Goal: Transaction & Acquisition: Purchase product/service

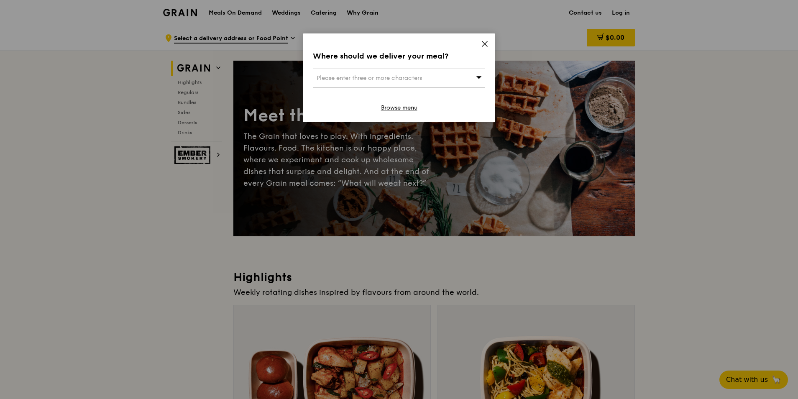
click at [466, 75] on div "Please enter three or more characters" at bounding box center [399, 78] width 172 height 19
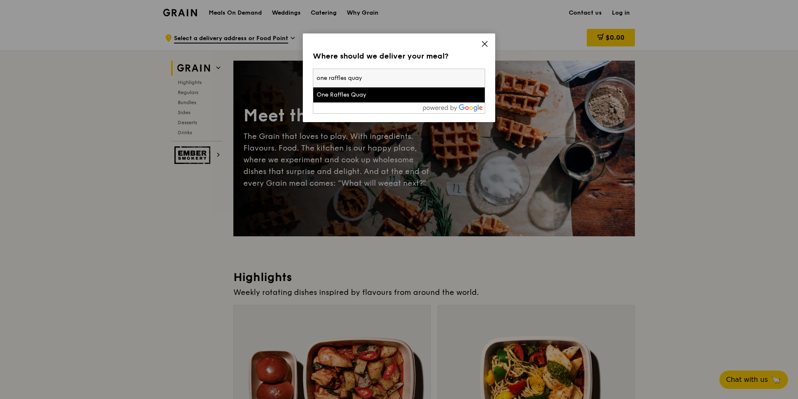
type input "one raffles quay"
click at [443, 89] on li "One Raffles Quay" at bounding box center [398, 94] width 171 height 15
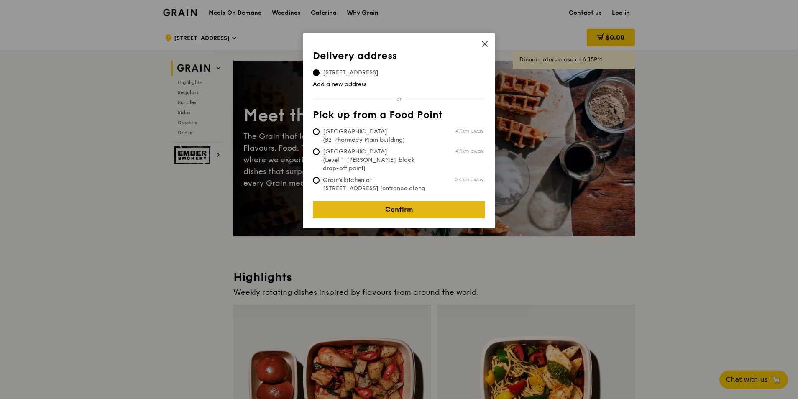
click at [425, 209] on link "Confirm" at bounding box center [399, 210] width 172 height 18
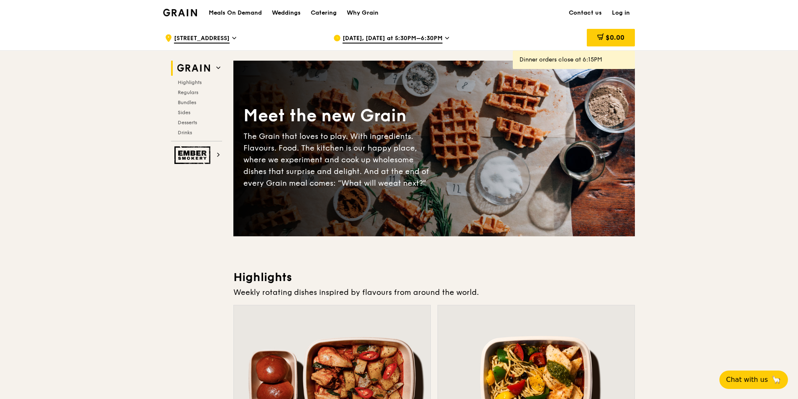
click at [434, 37] on span "Sep 15, Today at 5:30PM–6:30PM" at bounding box center [392, 38] width 100 height 9
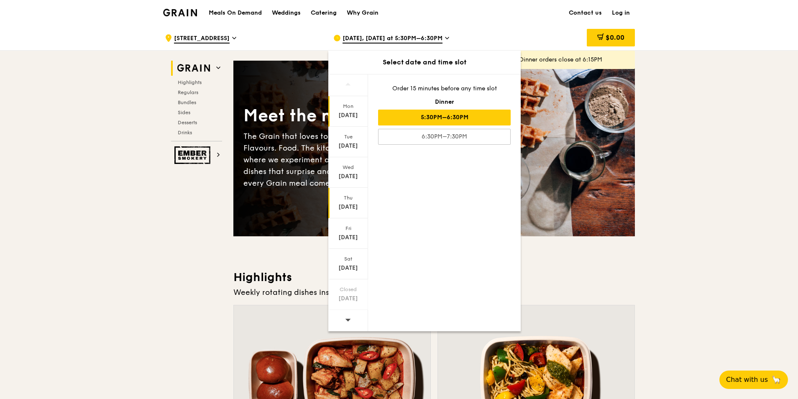
click at [357, 204] on div "Sep 18" at bounding box center [347, 207] width 37 height 8
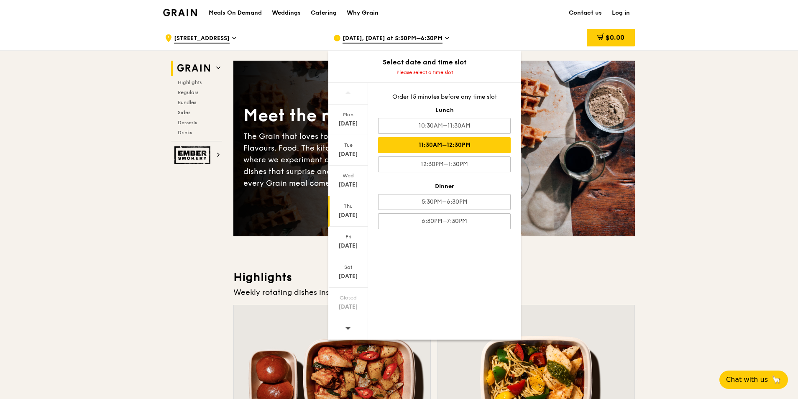
click at [466, 143] on div "11:30AM–12:30PM" at bounding box center [444, 145] width 133 height 16
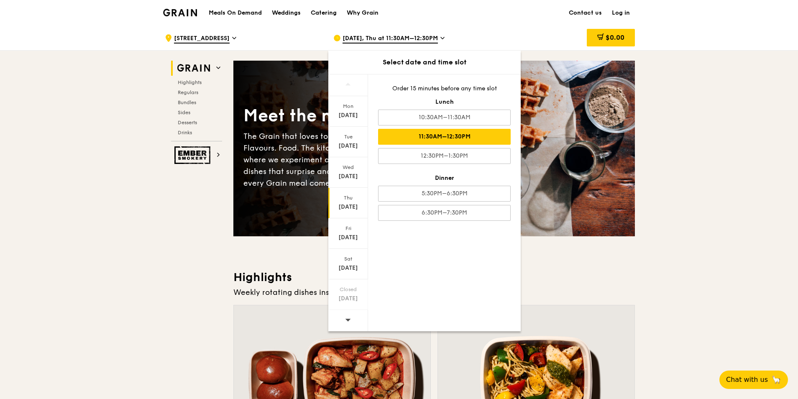
click at [488, 141] on div "11:30AM–12:30PM" at bounding box center [444, 137] width 133 height 16
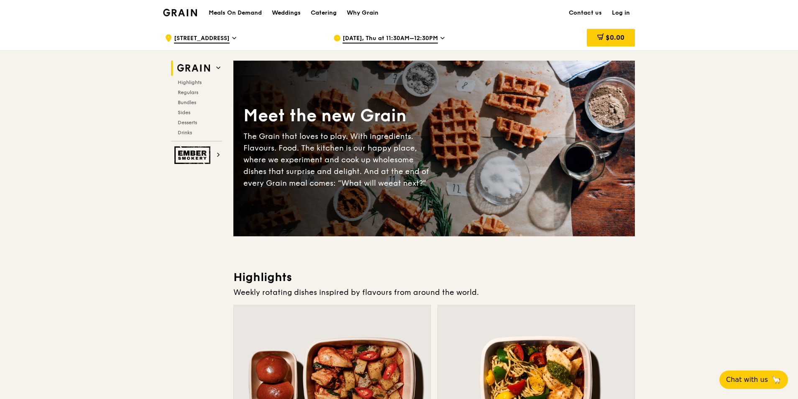
scroll to position [125, 0]
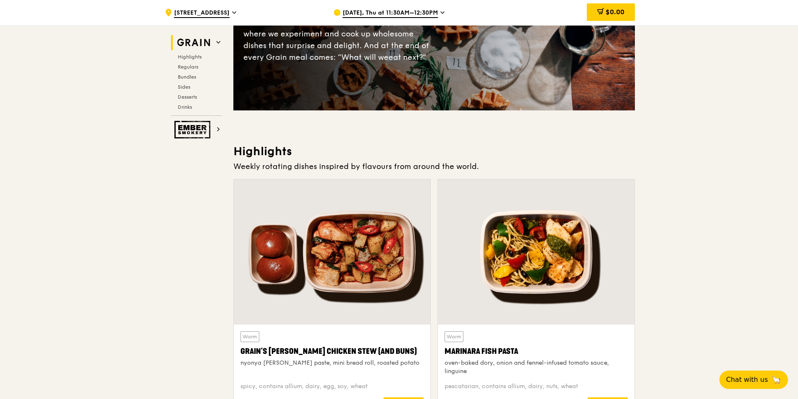
click at [454, 152] on h3 "Highlights" at bounding box center [433, 151] width 401 height 15
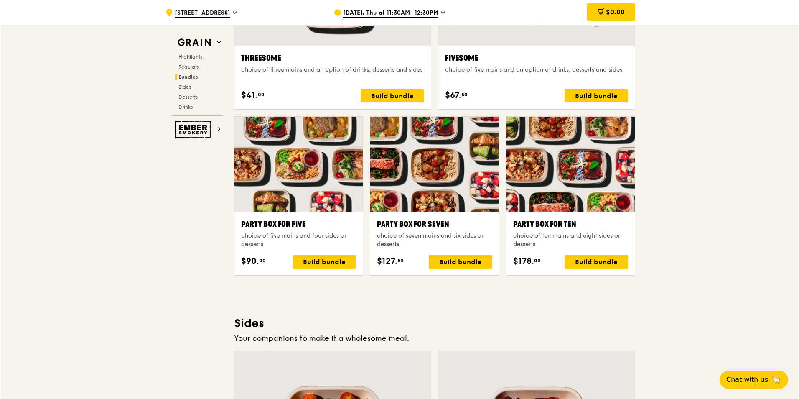
scroll to position [1455, 0]
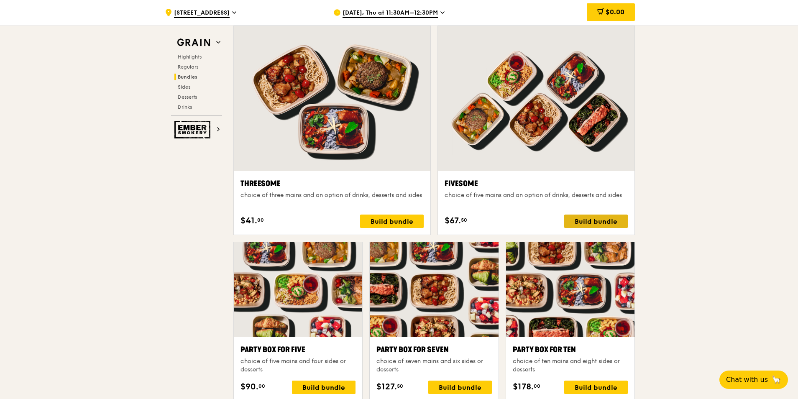
click at [603, 221] on div "Build bundle" at bounding box center [596, 220] width 64 height 13
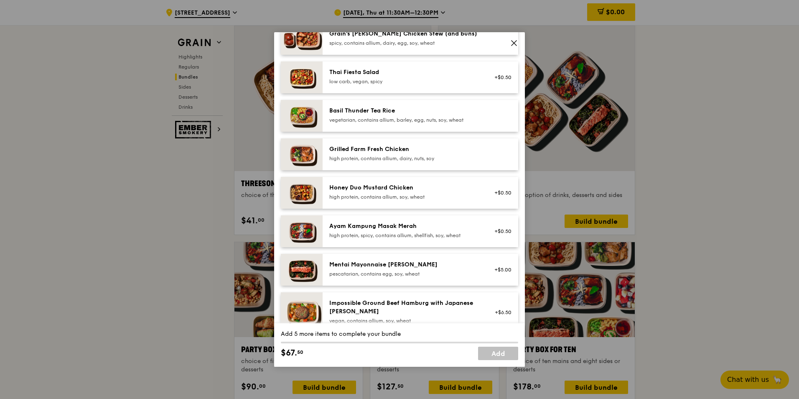
scroll to position [209, 0]
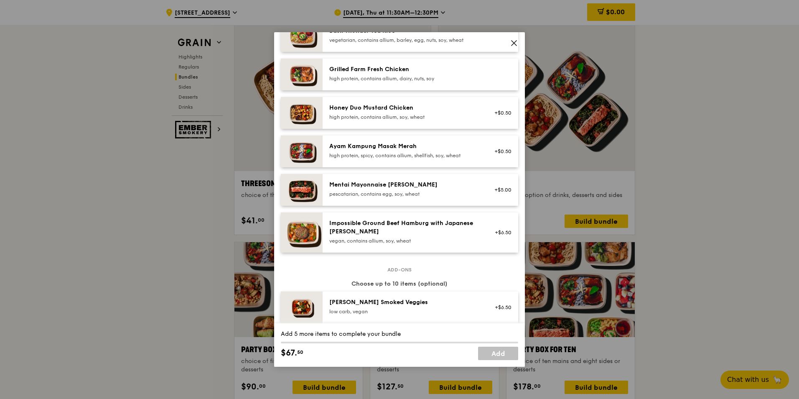
click at [426, 237] on div "Impossible Ground Beef Hamburg with Japanese Curry vegan, contains allium, soy,…" at bounding box center [404, 231] width 150 height 25
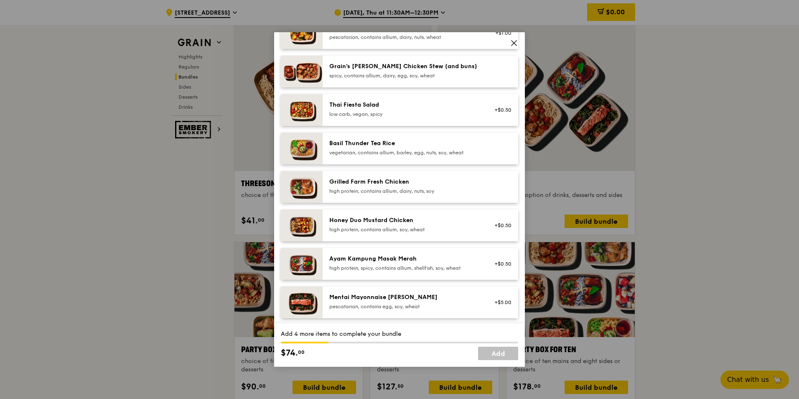
scroll to position [84, 0]
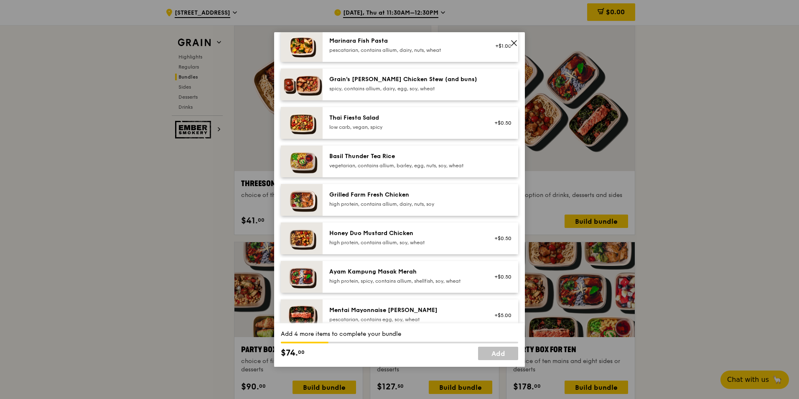
click at [398, 167] on div "vegetarian, contains allium, barley, egg, nuts, soy, wheat" at bounding box center [404, 165] width 150 height 7
click at [400, 163] on div "vegetarian, contains allium, barley, egg, nuts, soy, wheat" at bounding box center [404, 165] width 150 height 7
click at [424, 204] on div "high protein, contains allium, dairy, nuts, soy" at bounding box center [404, 204] width 150 height 7
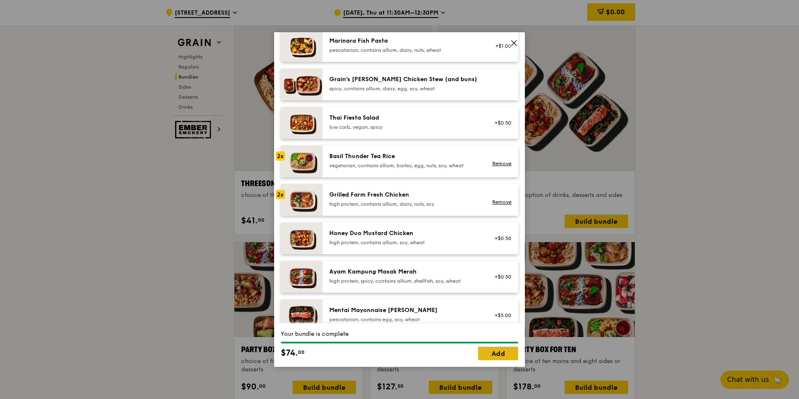
click at [501, 350] on link "Add" at bounding box center [498, 353] width 40 height 13
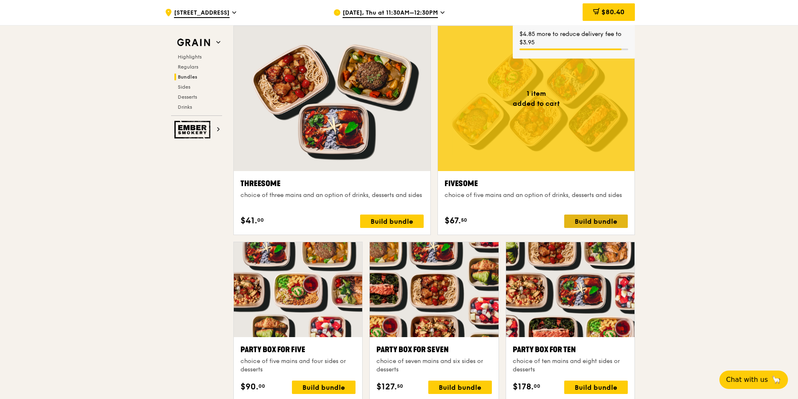
click at [601, 220] on div "Build bundle" at bounding box center [596, 220] width 64 height 13
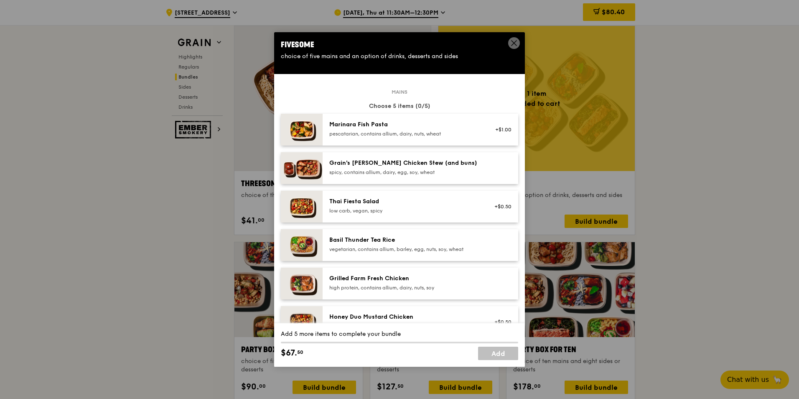
click at [447, 163] on div "Grain's Curry Chicken Stew (and buns)" at bounding box center [404, 163] width 150 height 8
click at [468, 134] on div "pescatarian, contains allium, dairy, nuts, wheat" at bounding box center [404, 133] width 150 height 7
click at [493, 170] on link "Remove" at bounding box center [502, 170] width 19 height 6
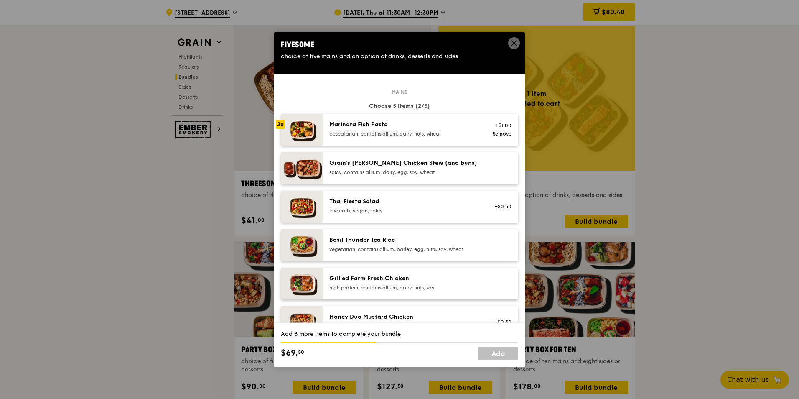
click at [456, 130] on div "Marinara Fish Pasta pescatarian, contains allium, dairy, nuts, wheat" at bounding box center [404, 128] width 150 height 17
click at [446, 168] on div "Grain's Curry Chicken Stew (and buns) spicy, contains allium, dairy, egg, soy, …" at bounding box center [404, 167] width 150 height 17
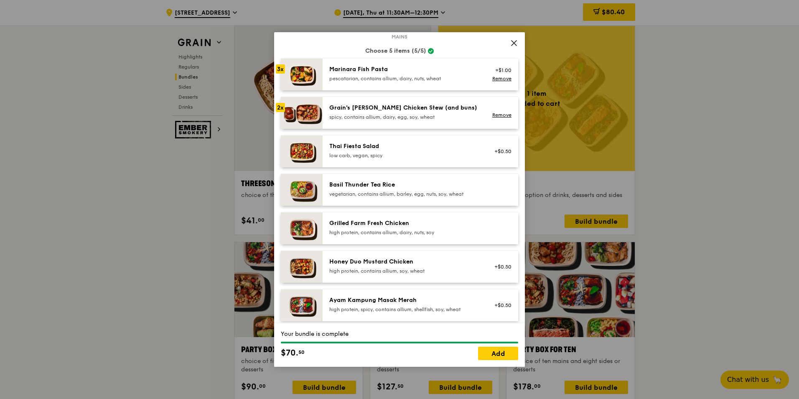
scroll to position [42, 0]
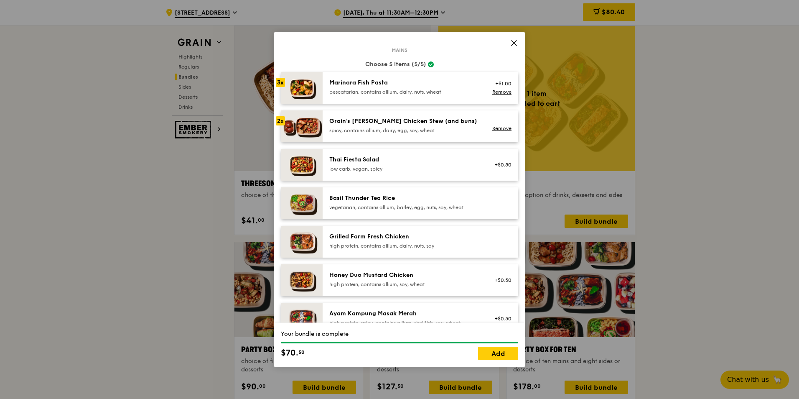
click at [497, 96] on div "+$1.00 Remove" at bounding box center [501, 88] width 32 height 18
click at [493, 89] on link "Remove" at bounding box center [502, 92] width 19 height 6
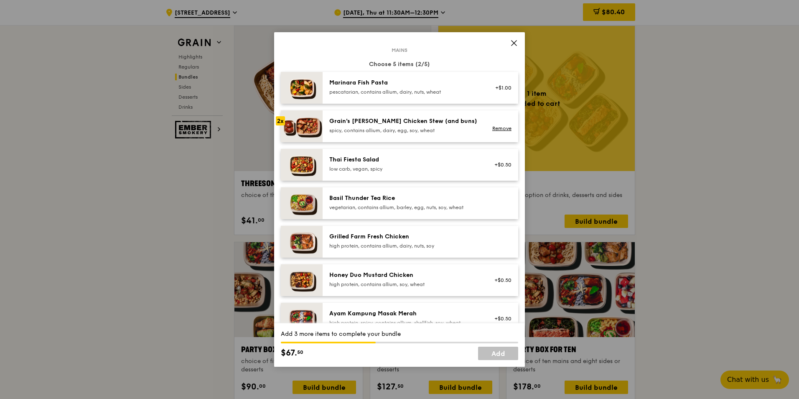
click at [417, 85] on div "Marinara Fish Pasta" at bounding box center [404, 83] width 150 height 8
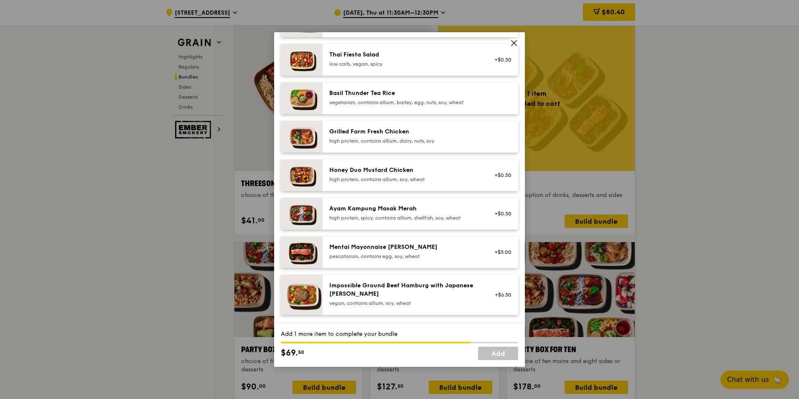
scroll to position [209, 0]
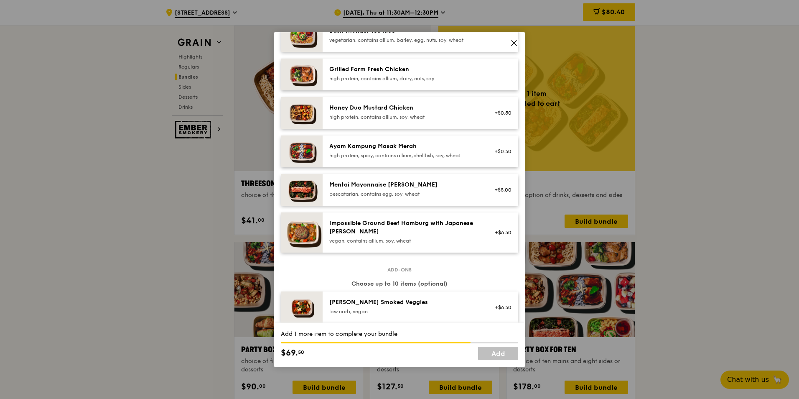
click at [438, 157] on div "high protein, spicy, contains allium, shellfish, soy, wheat" at bounding box center [404, 155] width 150 height 7
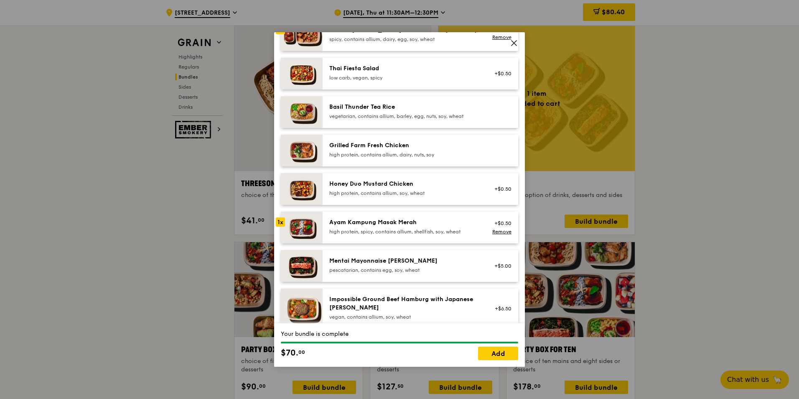
scroll to position [125, 0]
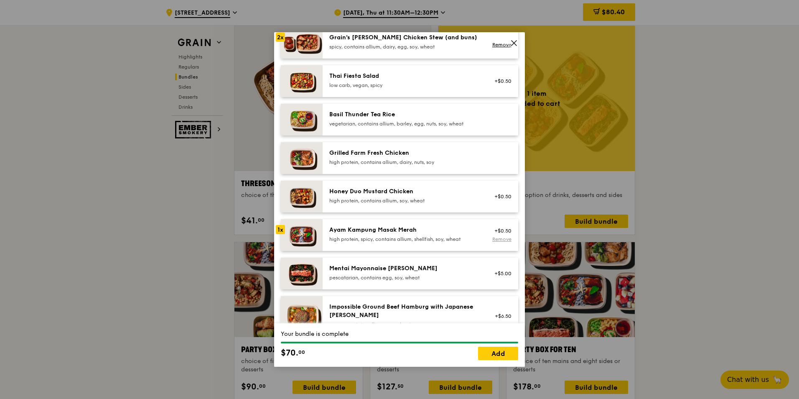
click at [493, 240] on link "Remove" at bounding box center [502, 239] width 19 height 6
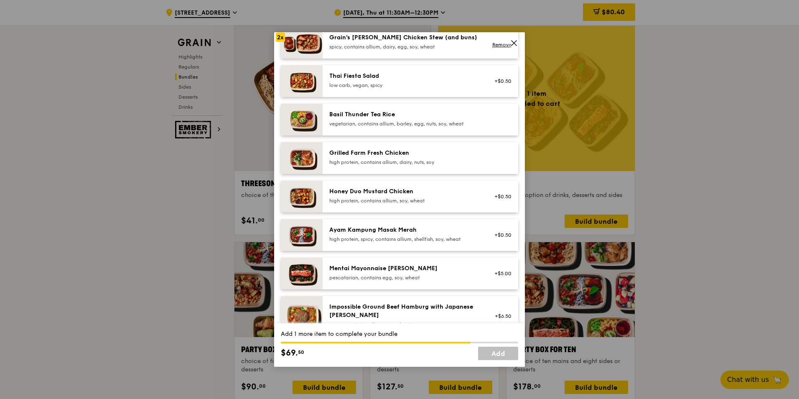
click at [435, 199] on div "high protein, contains allium, soy, wheat" at bounding box center [404, 200] width 150 height 7
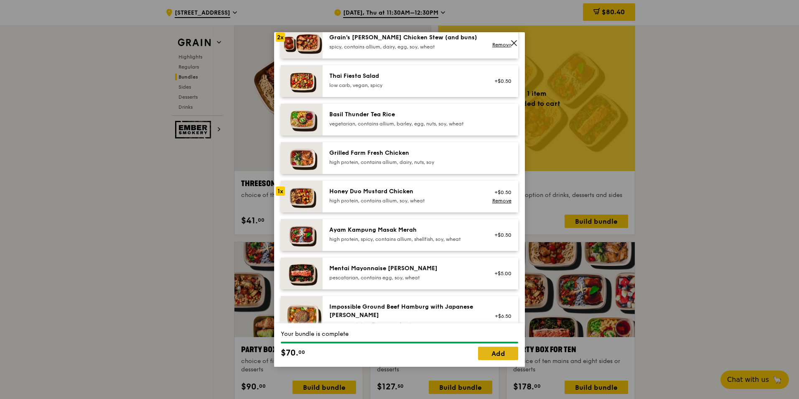
click at [484, 350] on link "Add" at bounding box center [498, 353] width 40 height 13
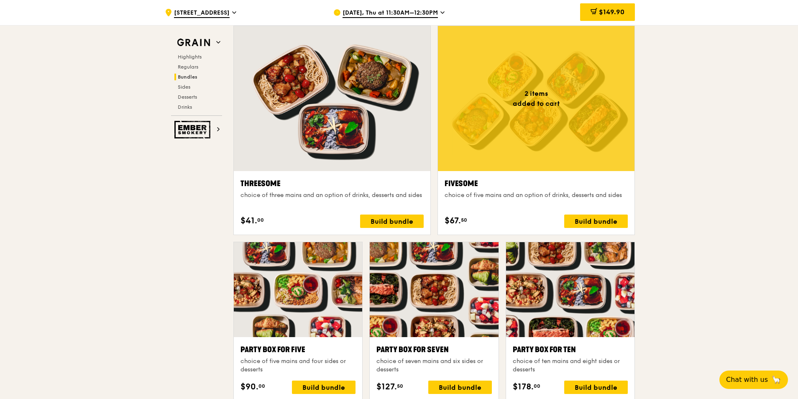
click at [679, 267] on div ".cls-1 { fill: none; stroke: #fff; stroke-linecap: round; stroke-linejoin: roun…" at bounding box center [399, 335] width 798 height 3531
click at [609, 224] on div "Build bundle" at bounding box center [596, 220] width 64 height 13
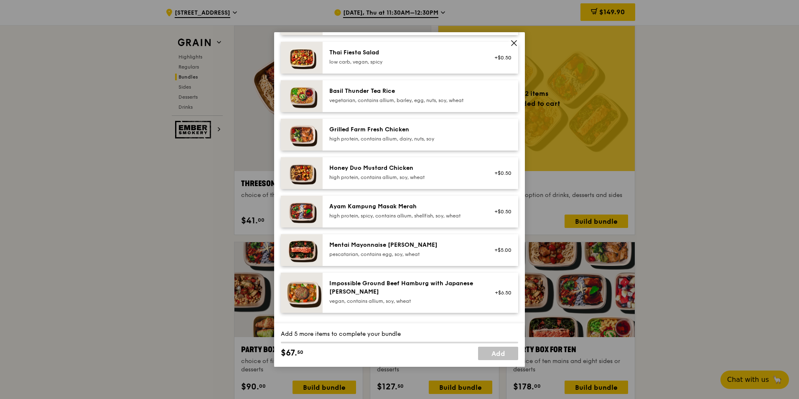
scroll to position [157, 0]
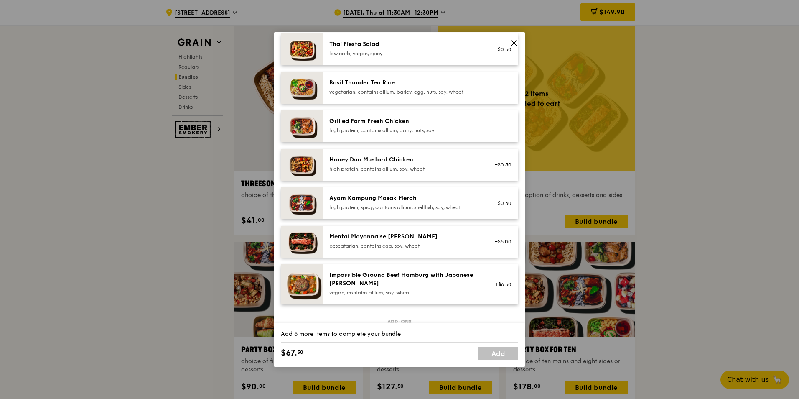
click at [469, 173] on div "Honey Duo Mustard Chicken high protein, contains allium, soy, wheat" at bounding box center [404, 165] width 160 height 18
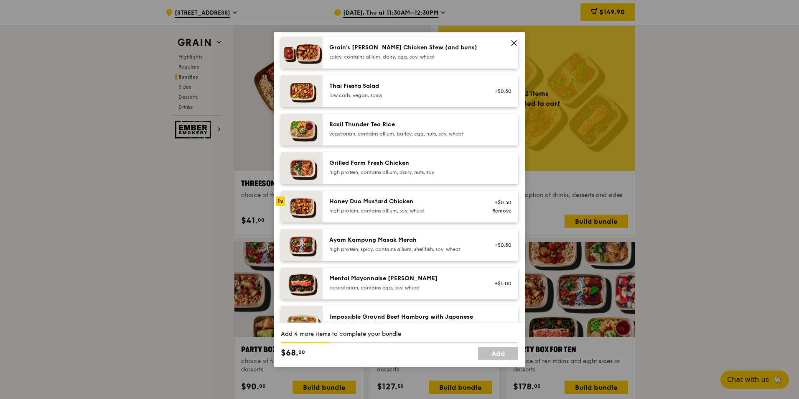
scroll to position [32, 0]
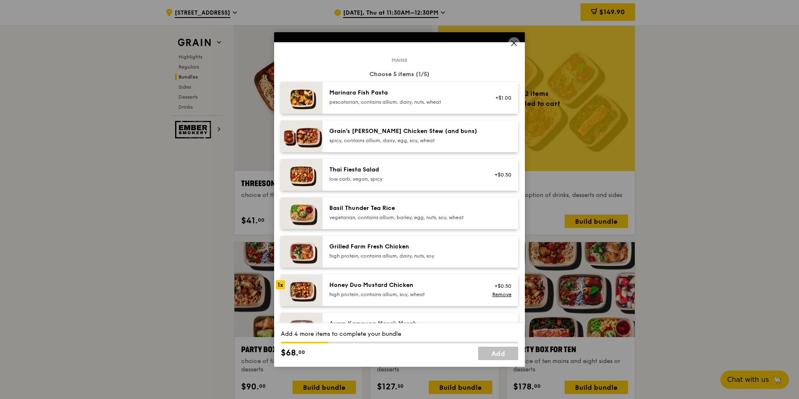
click at [375, 249] on div "Grilled Farm Fresh Chicken" at bounding box center [404, 247] width 150 height 8
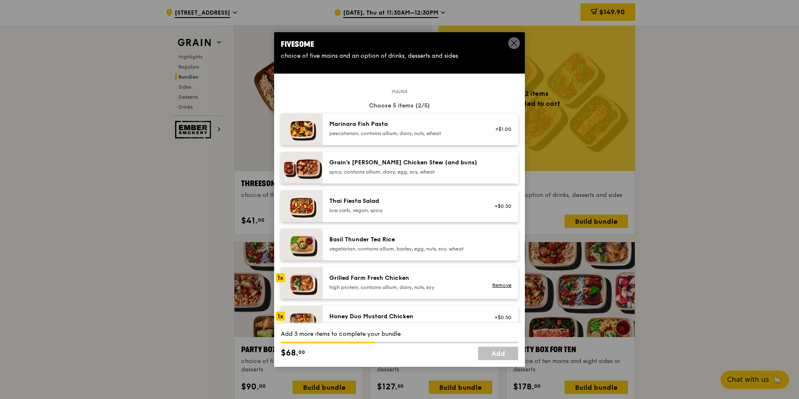
scroll to position [0, 0]
click at [389, 132] on div "pescatarian, contains allium, dairy, nuts, wheat" at bounding box center [404, 133] width 150 height 7
click at [384, 163] on div "Grain's Curry Chicken Stew (and buns)" at bounding box center [404, 163] width 150 height 8
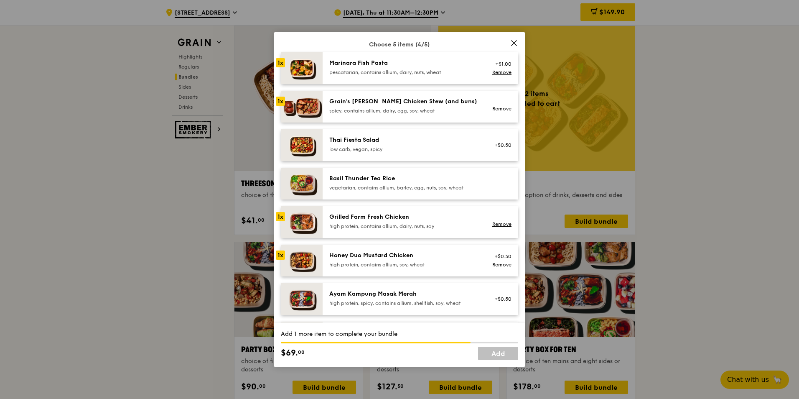
scroll to position [42, 0]
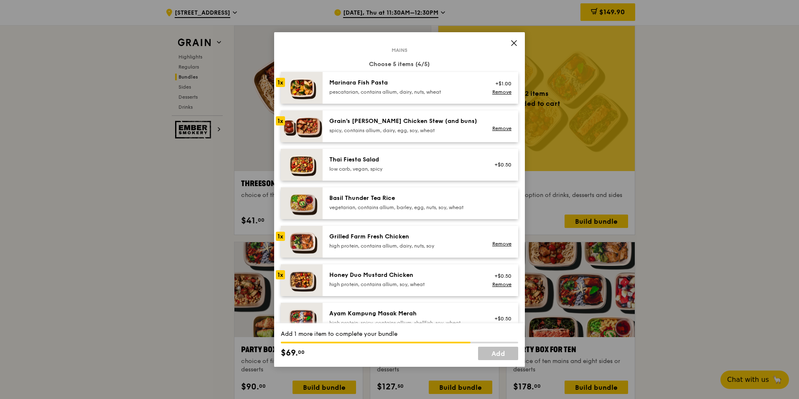
click at [458, 163] on div "Thai Fiesta Salad" at bounding box center [404, 160] width 150 height 8
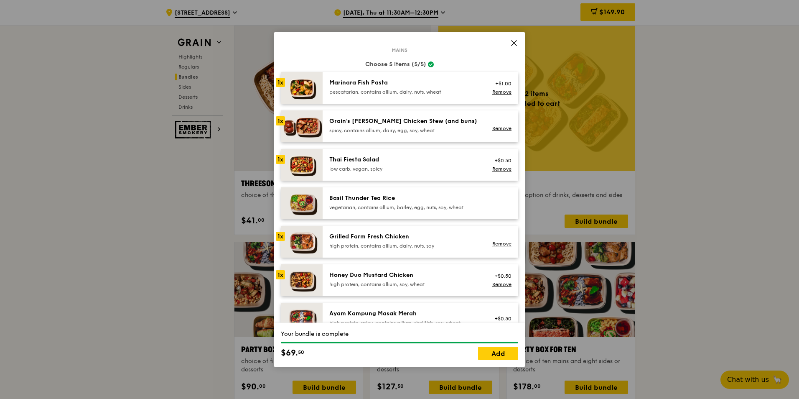
click at [376, 248] on div "high protein, contains allium, dairy, nuts, soy" at bounding box center [404, 246] width 150 height 7
click at [497, 92] on link "Remove" at bounding box center [502, 92] width 19 height 6
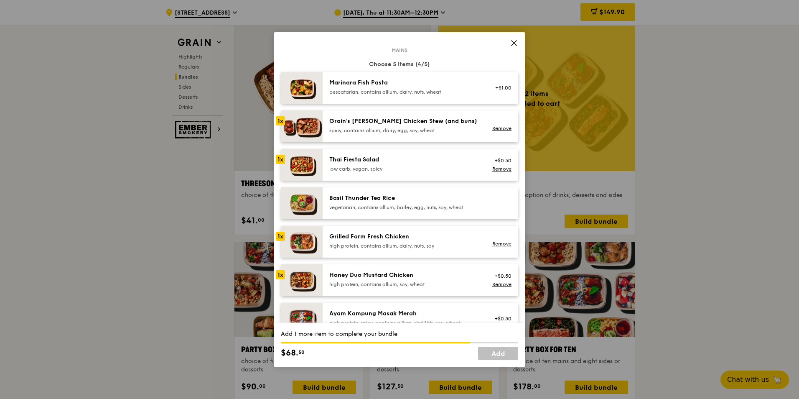
click at [431, 168] on div "low carb, vegan, spicy" at bounding box center [404, 169] width 150 height 7
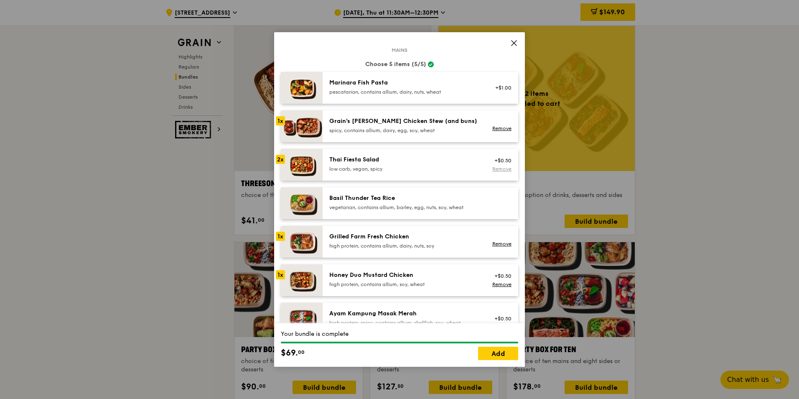
click at [493, 170] on link "Remove" at bounding box center [502, 169] width 19 height 6
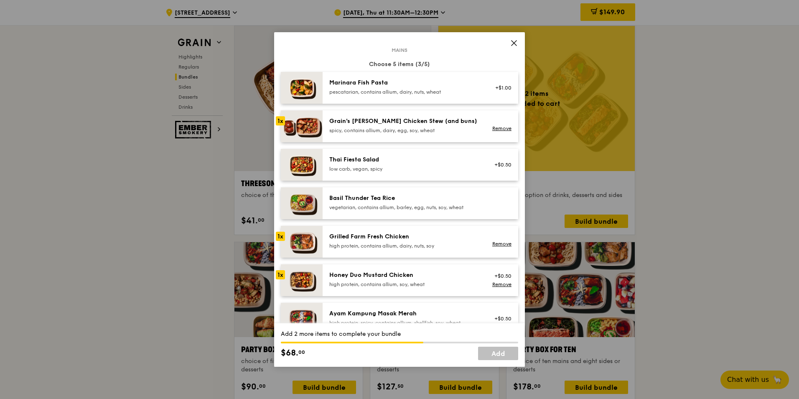
click at [423, 169] on div "low carb, vegan, spicy" at bounding box center [404, 169] width 150 height 7
click at [402, 93] on div "pescatarian, contains allium, dairy, nuts, wheat" at bounding box center [404, 92] width 150 height 7
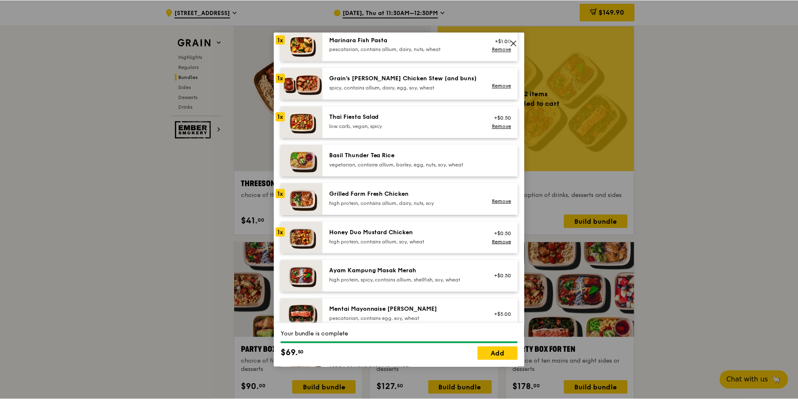
scroll to position [125, 0]
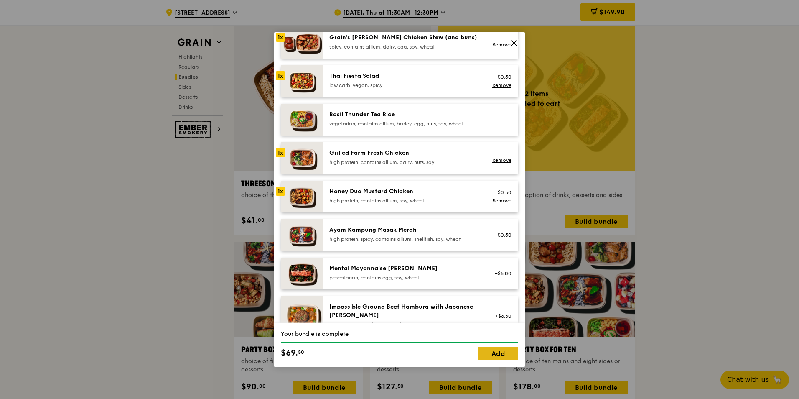
click at [495, 349] on link "Add" at bounding box center [498, 353] width 40 height 13
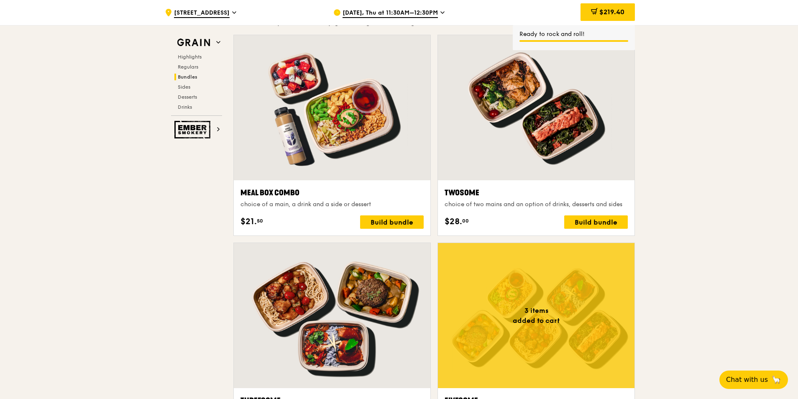
scroll to position [1162, 0]
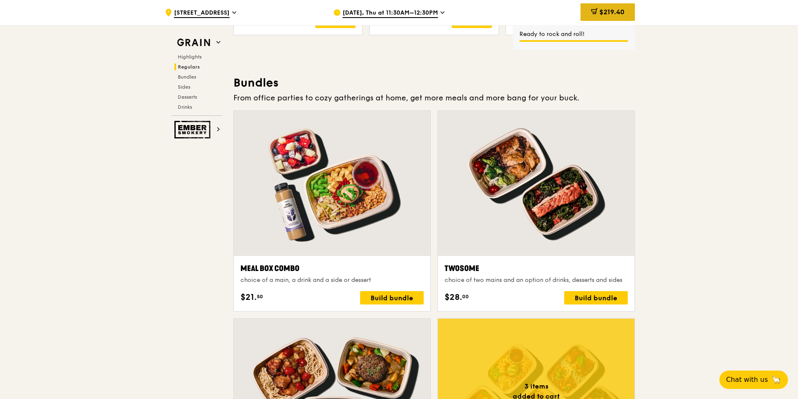
click at [616, 16] on div "$219.40" at bounding box center [607, 12] width 54 height 18
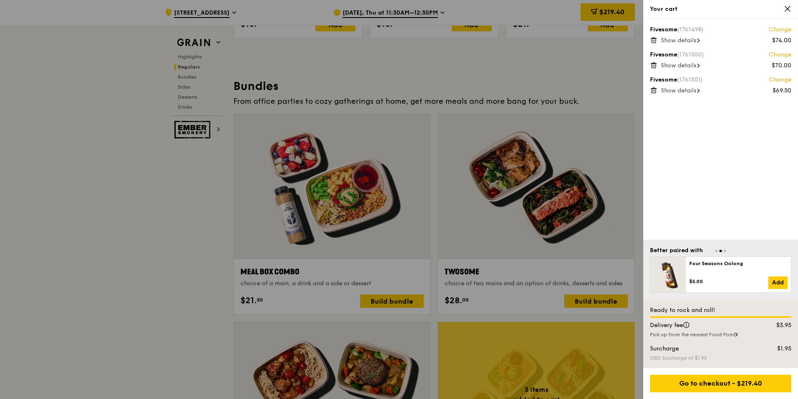
scroll to position [1156, 0]
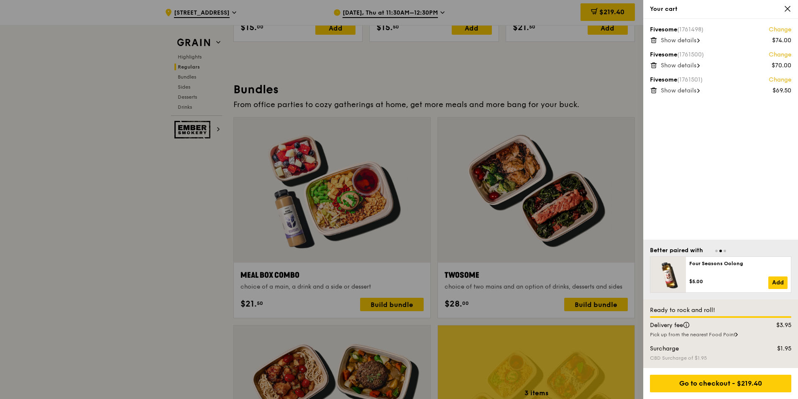
click at [693, 43] on span "Show details" at bounding box center [679, 40] width 36 height 7
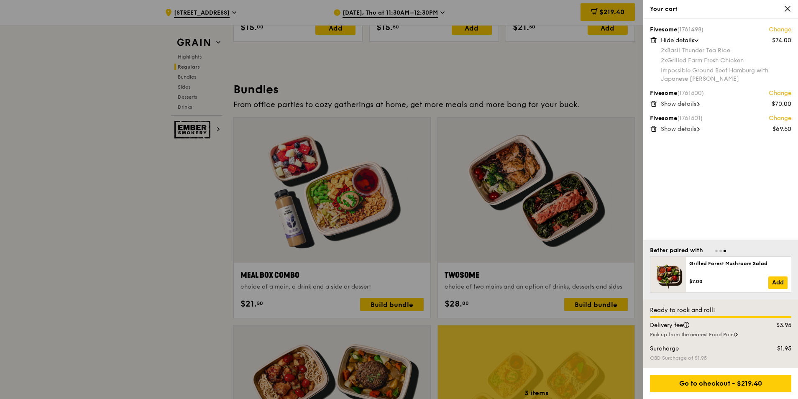
scroll to position [1152, 0]
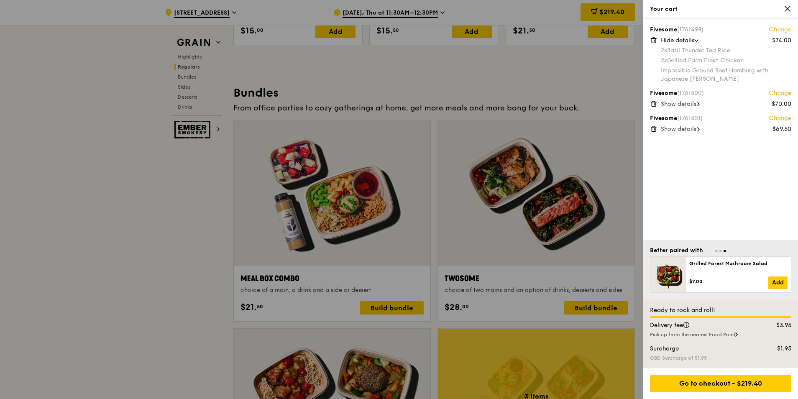
click at [692, 103] on span "Show details" at bounding box center [679, 103] width 36 height 7
click at [687, 164] on span "Show details" at bounding box center [679, 167] width 36 height 7
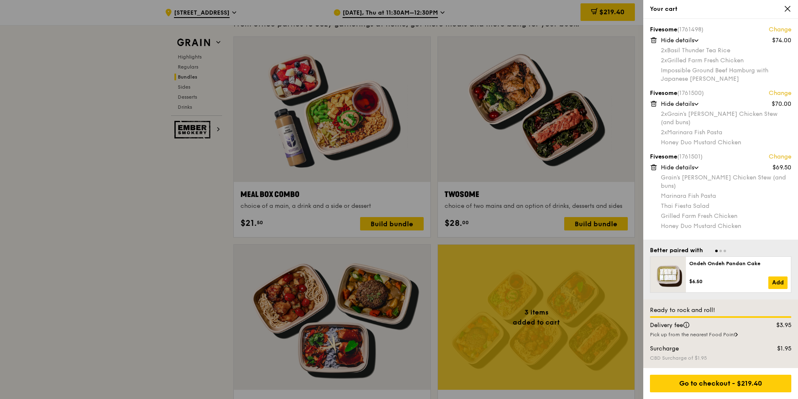
scroll to position [1236, 0]
click at [736, 381] on div "Go to checkout - $219.40" at bounding box center [720, 384] width 141 height 18
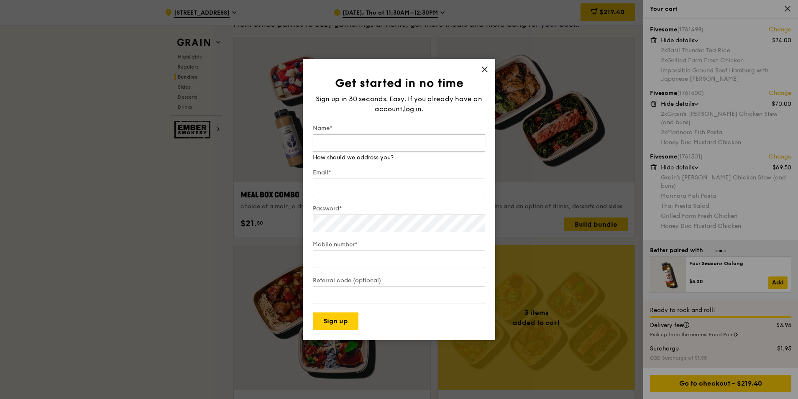
click at [426, 147] on input "Name*" at bounding box center [399, 143] width 172 height 18
type input "Shaun Soh"
type input "shaun.soh@lseg.com"
type input "96368599"
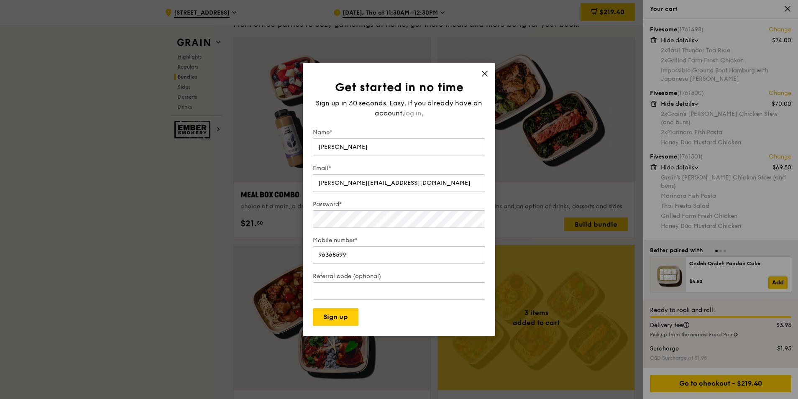
click at [409, 112] on span "log in" at bounding box center [413, 113] width 18 height 10
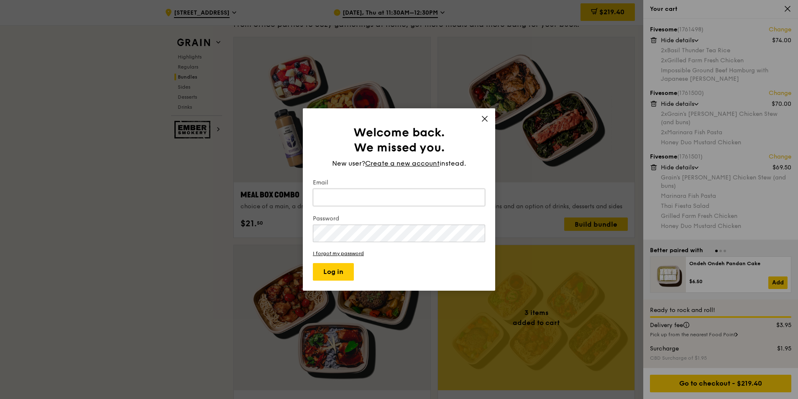
click at [389, 193] on input "Email" at bounding box center [399, 198] width 172 height 18
type input "shaun.soh@lseg.com"
click at [339, 276] on button "Log in" at bounding box center [333, 272] width 41 height 18
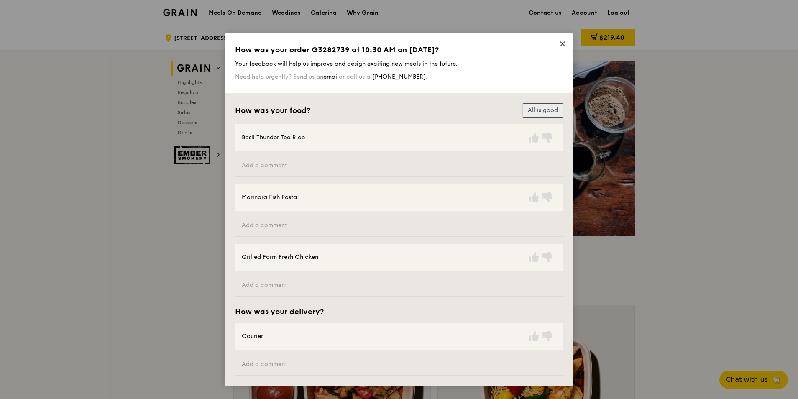
click at [537, 112] on button "All is good" at bounding box center [543, 110] width 40 height 14
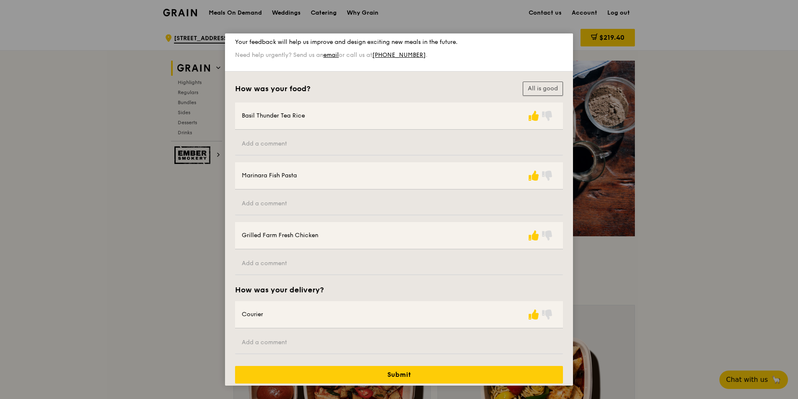
scroll to position [31, 0]
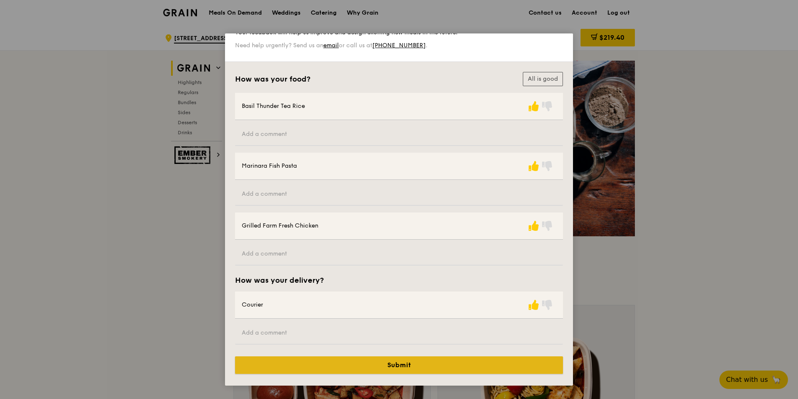
click at [398, 363] on button "Submit" at bounding box center [399, 365] width 328 height 18
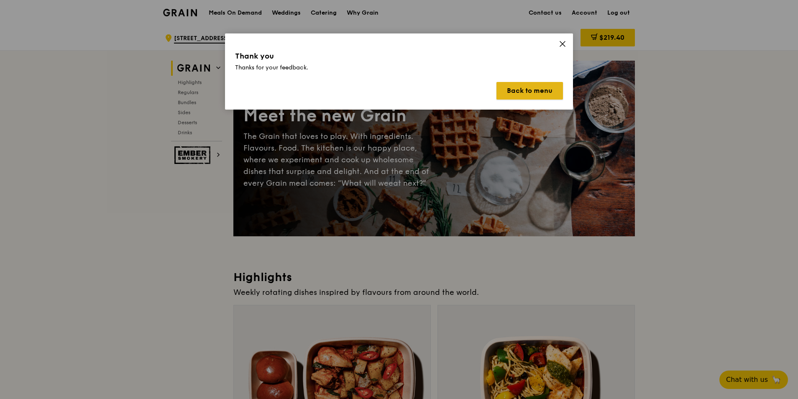
click at [520, 98] on button "Back to menu" at bounding box center [529, 91] width 66 height 18
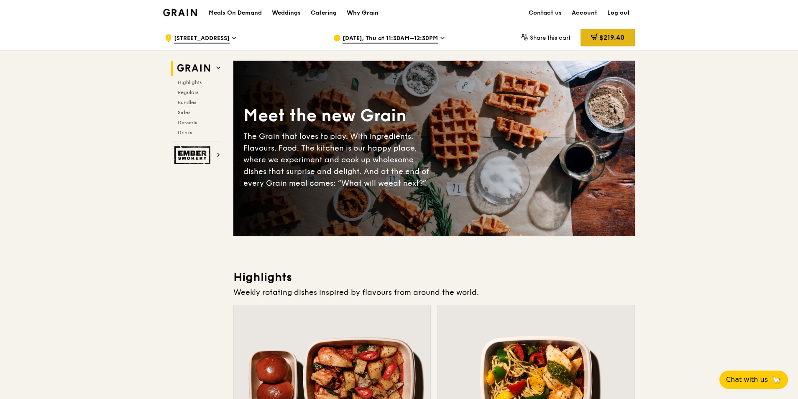
click at [607, 40] on span "$219.40" at bounding box center [611, 37] width 25 height 8
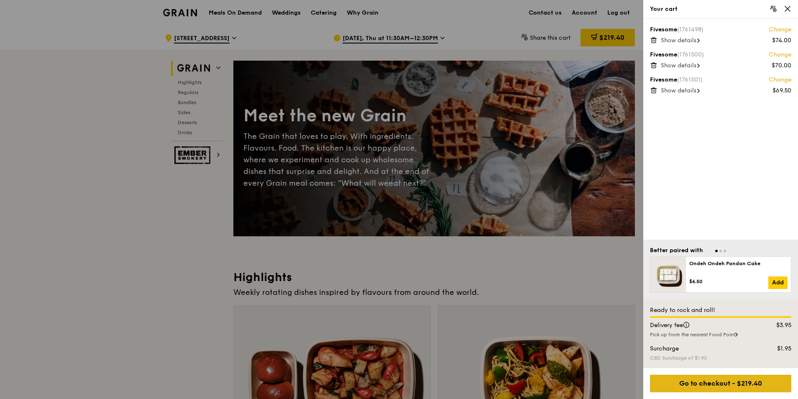
click at [725, 382] on div "Go to checkout - $219.40" at bounding box center [720, 384] width 141 height 18
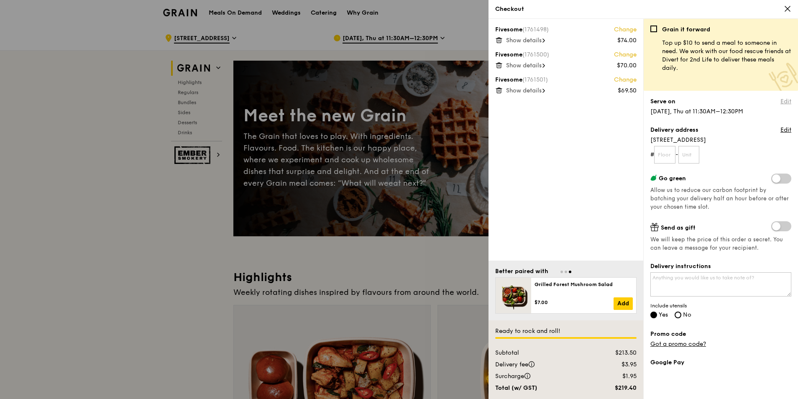
click at [780, 102] on link "Edit" at bounding box center [785, 101] width 11 height 8
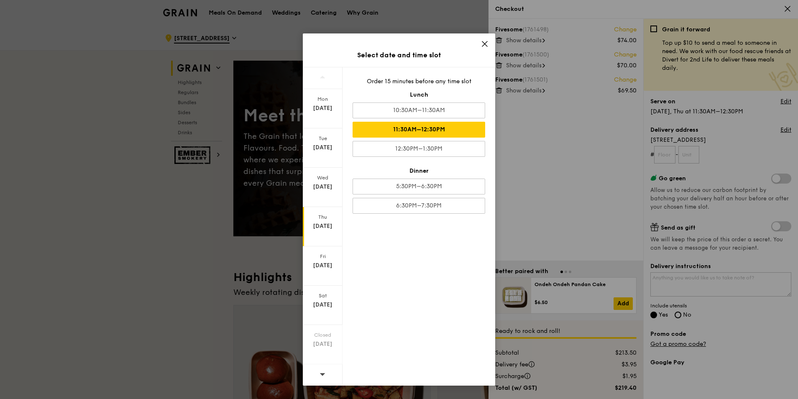
click at [486, 45] on icon at bounding box center [484, 43] width 5 height 5
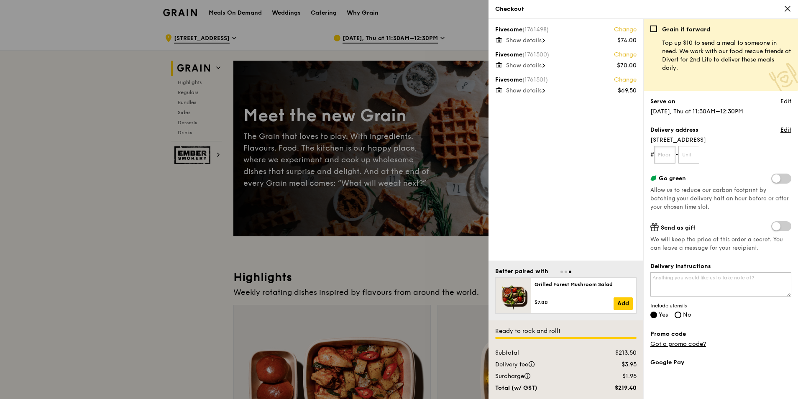
click at [665, 151] on input "text" at bounding box center [664, 155] width 21 height 18
type input "28"
type input "01"
click at [722, 278] on textarea "Delivery instructions" at bounding box center [720, 284] width 141 height 24
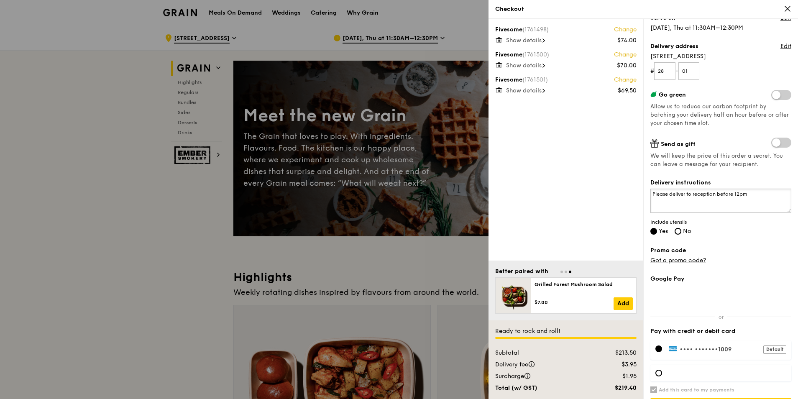
scroll to position [107, 0]
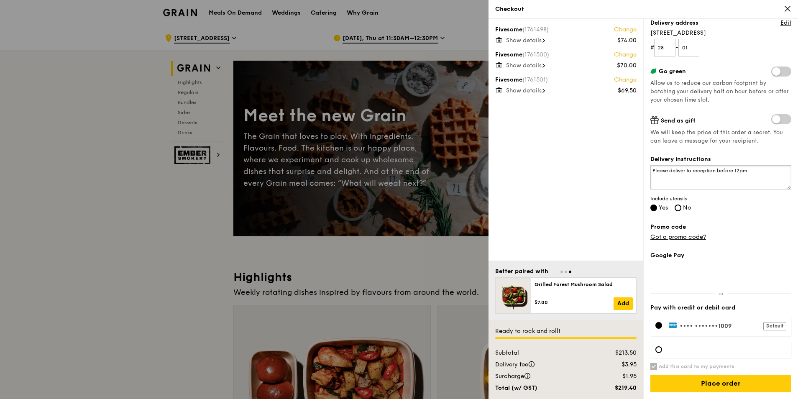
type textarea "Please deliver to reception before 12pm"
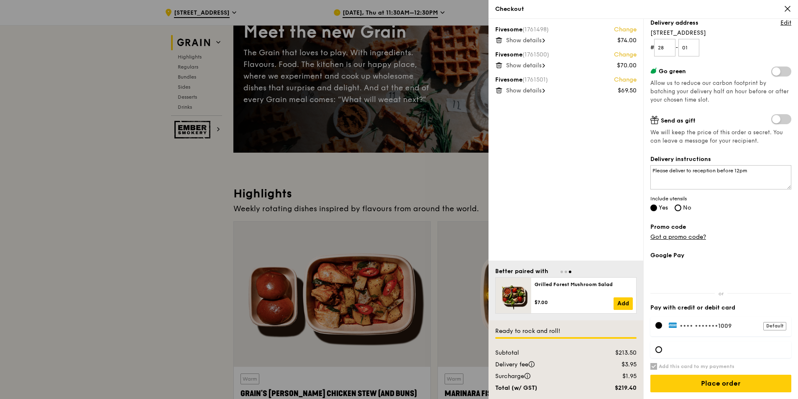
scroll to position [84, 0]
click at [690, 238] on link "Got a promo code?" at bounding box center [678, 236] width 56 height 7
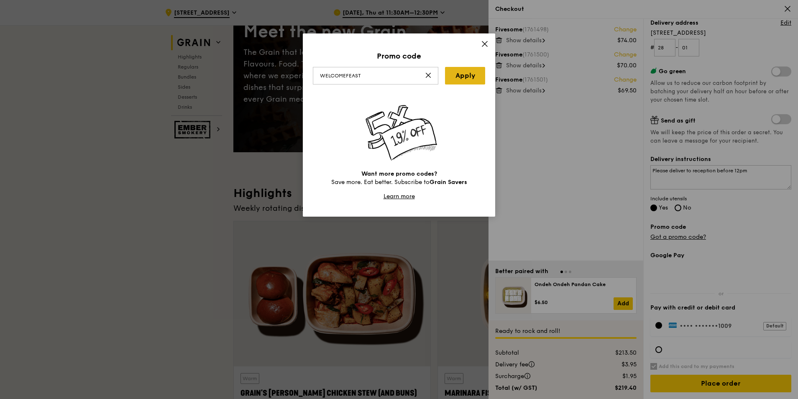
type input "WELCOMEFEAST"
click at [465, 78] on link "Apply" at bounding box center [465, 76] width 40 height 18
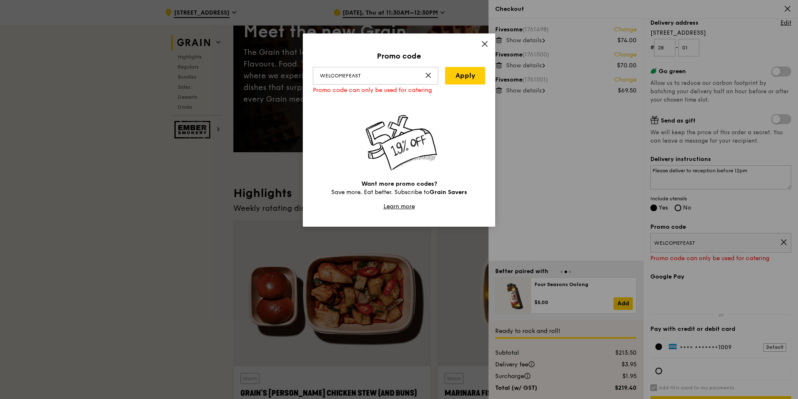
click at [483, 46] on icon at bounding box center [484, 43] width 5 height 5
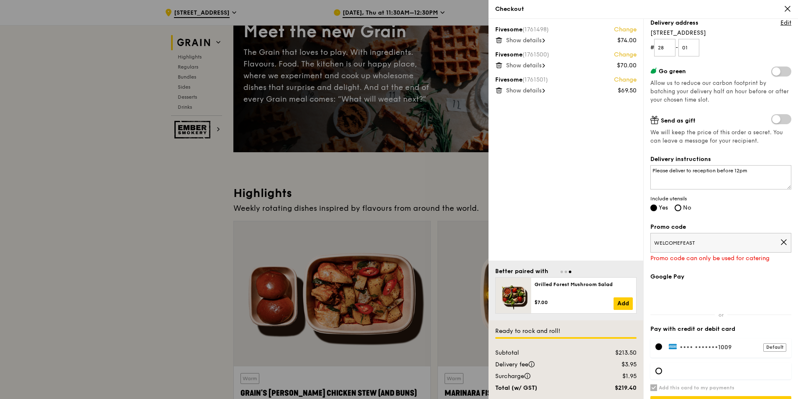
click at [712, 240] on span "WELCOMEFEAST" at bounding box center [717, 243] width 126 height 7
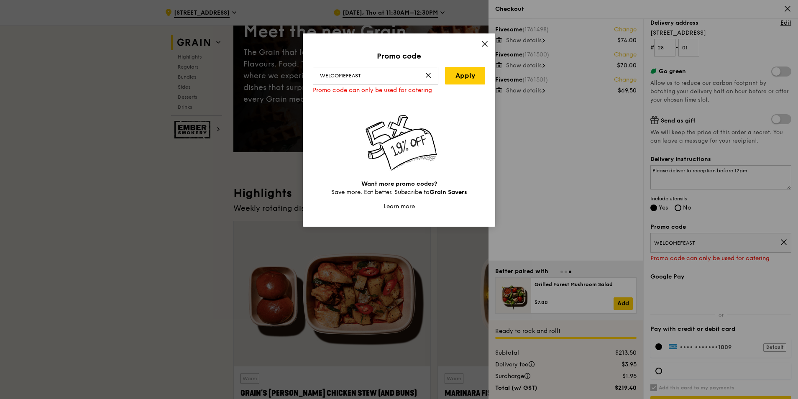
click at [712, 237] on div "Promo code WELCOMEFEAST Apply Promo code can only be used for catering Want mor…" at bounding box center [399, 199] width 798 height 399
click at [398, 71] on input "WELCOMEFEAST" at bounding box center [375, 76] width 125 height 18
type input "RF3772915"
click at [459, 79] on link "Apply" at bounding box center [465, 76] width 40 height 18
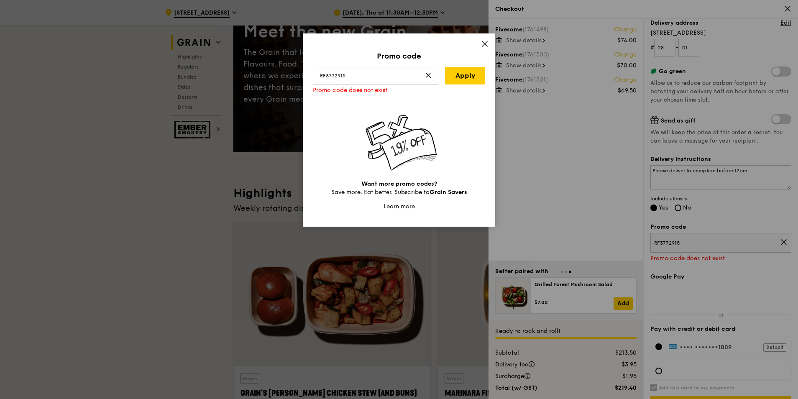
click at [485, 45] on icon at bounding box center [485, 44] width 8 height 8
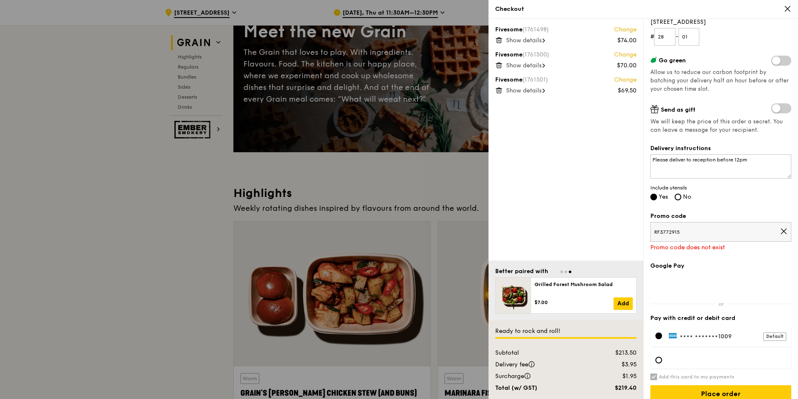
scroll to position [128, 0]
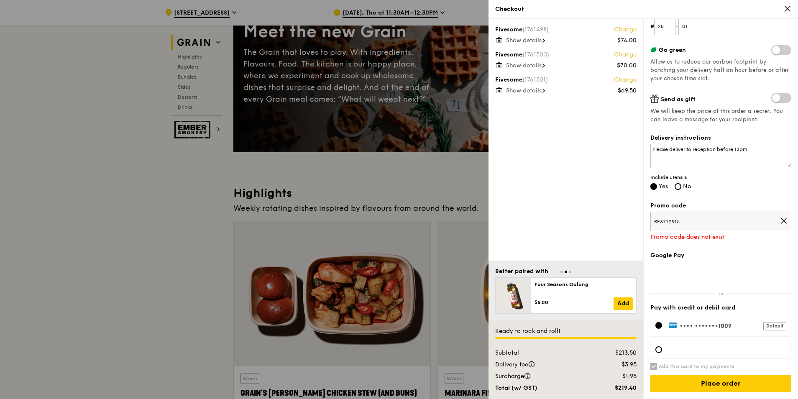
click at [780, 219] on icon at bounding box center [784, 221] width 8 height 8
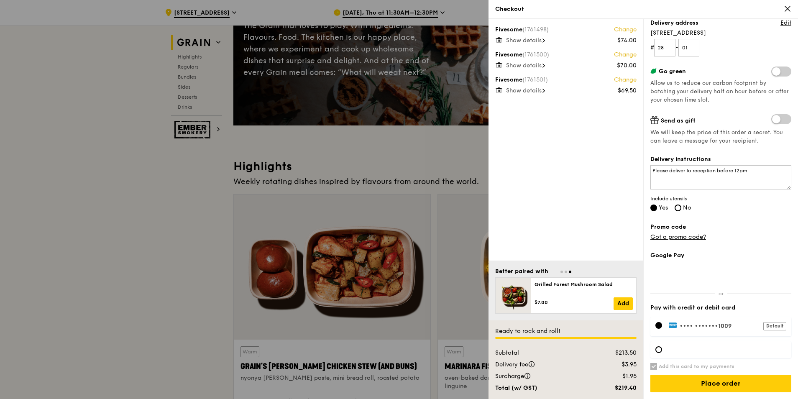
scroll to position [125, 0]
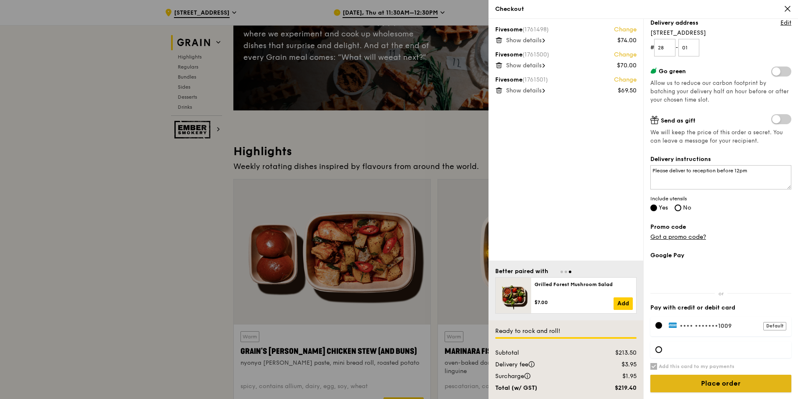
click at [727, 381] on input "Place order" at bounding box center [720, 384] width 141 height 18
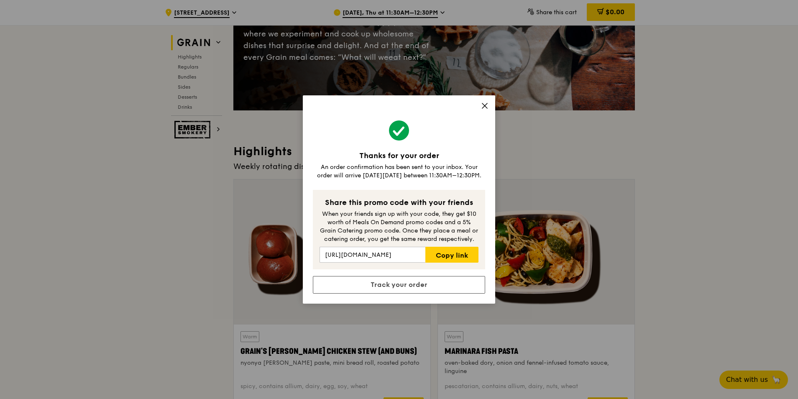
click at [486, 108] on icon at bounding box center [485, 106] width 8 height 8
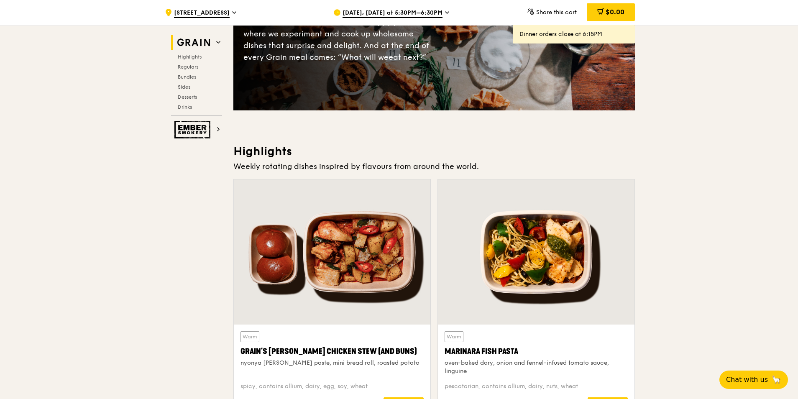
drag, startPoint x: 573, startPoint y: 169, endPoint x: 523, endPoint y: 156, distance: 51.9
click at [523, 156] on h3 "Highlights" at bounding box center [433, 151] width 401 height 15
drag, startPoint x: 519, startPoint y: 154, endPoint x: 531, endPoint y: 172, distance: 22.0
click at [531, 172] on div "Highlights Weekly rotating dishes inspired by flavours from around the world. W…" at bounding box center [433, 284] width 401 height 281
click at [531, 169] on div "Weekly rotating dishes inspired by flavours from around the world." at bounding box center [433, 167] width 401 height 12
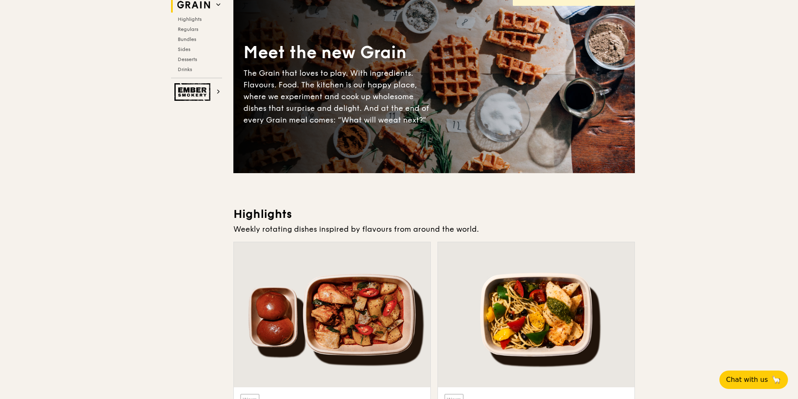
scroll to position [0, 0]
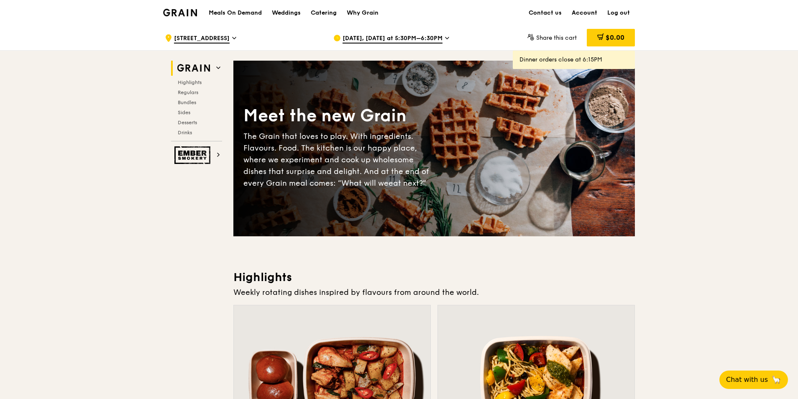
click at [589, 13] on link "Account" at bounding box center [585, 12] width 36 height 25
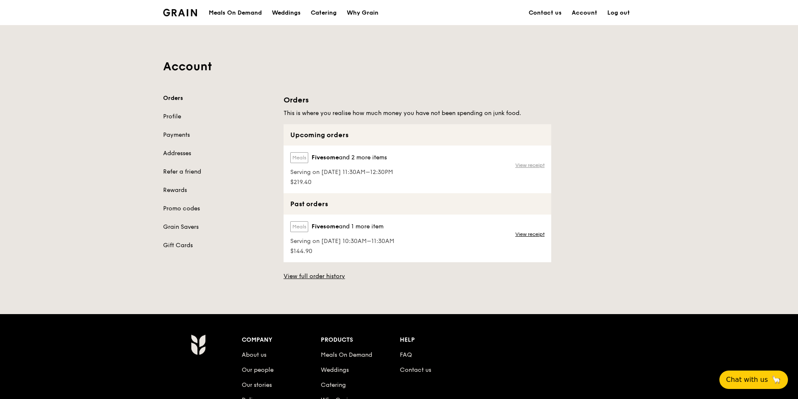
click at [521, 167] on link "View receipt" at bounding box center [529, 165] width 29 height 7
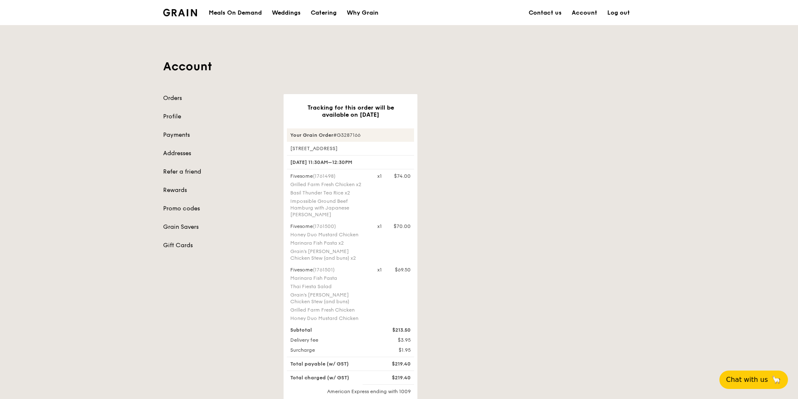
scroll to position [42, 0]
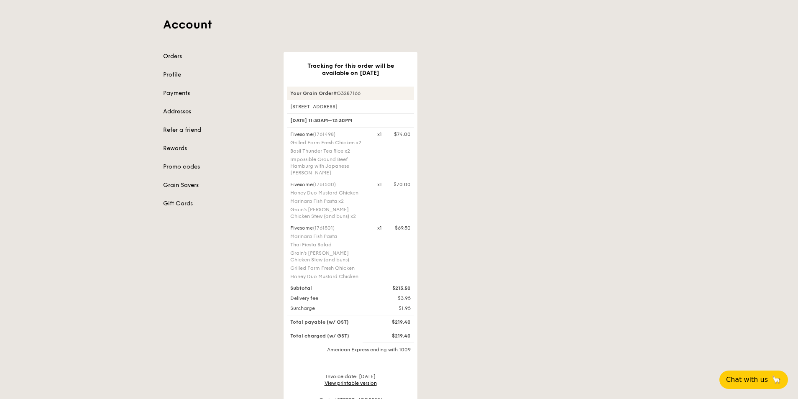
drag, startPoint x: 295, startPoint y: 242, endPoint x: 370, endPoint y: 263, distance: 77.8
click at [370, 263] on div "Fivesome (1761501) Marinara Fish Pasta Thai Fiesta Salad Grain's Curry Chicken …" at bounding box center [328, 253] width 87 height 57
drag, startPoint x: 370, startPoint y: 263, endPoint x: 381, endPoint y: 268, distance: 12.2
click at [380, 268] on div "Fivesome (1761501) Marinara Fish Pasta Thai Fiesta Salad Grain's Curry Chicken …" at bounding box center [350, 253] width 130 height 57
click at [552, 156] on div "Tracking for this order will be available on Sep 18 Your Grain Order #G3287166 …" at bounding box center [458, 247] width 361 height 391
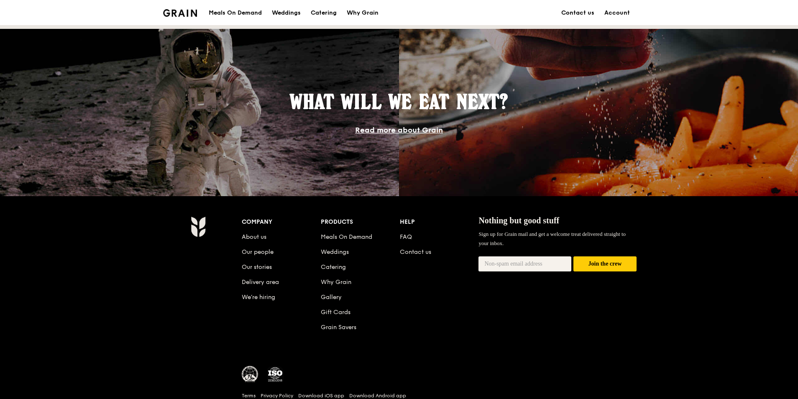
scroll to position [740, 0]
